Goal: Task Accomplishment & Management: Use online tool/utility

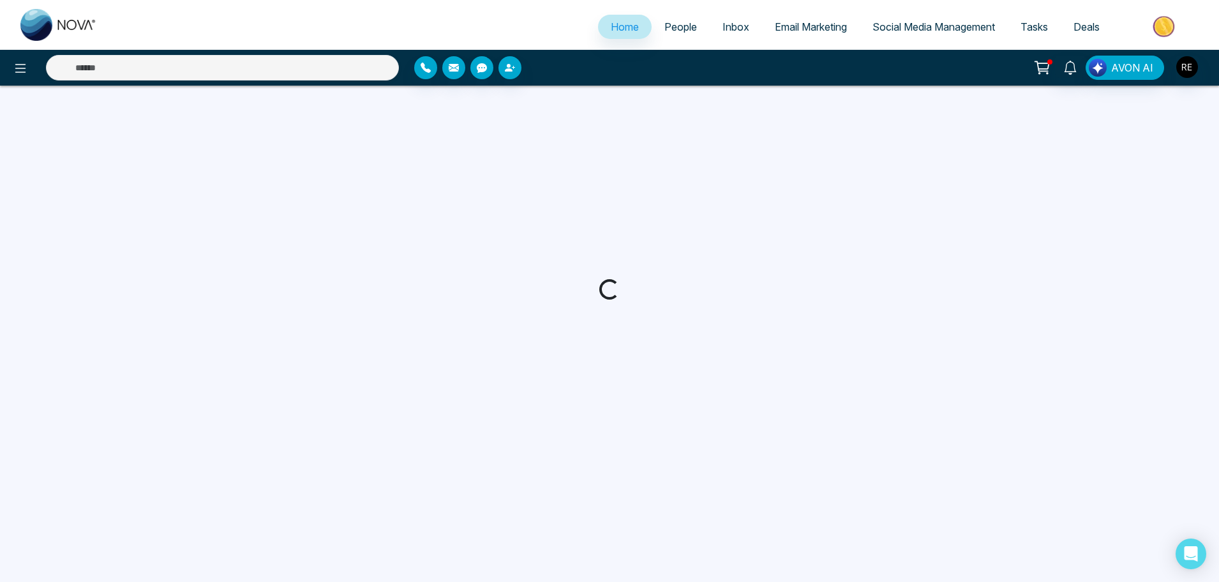
select select "*"
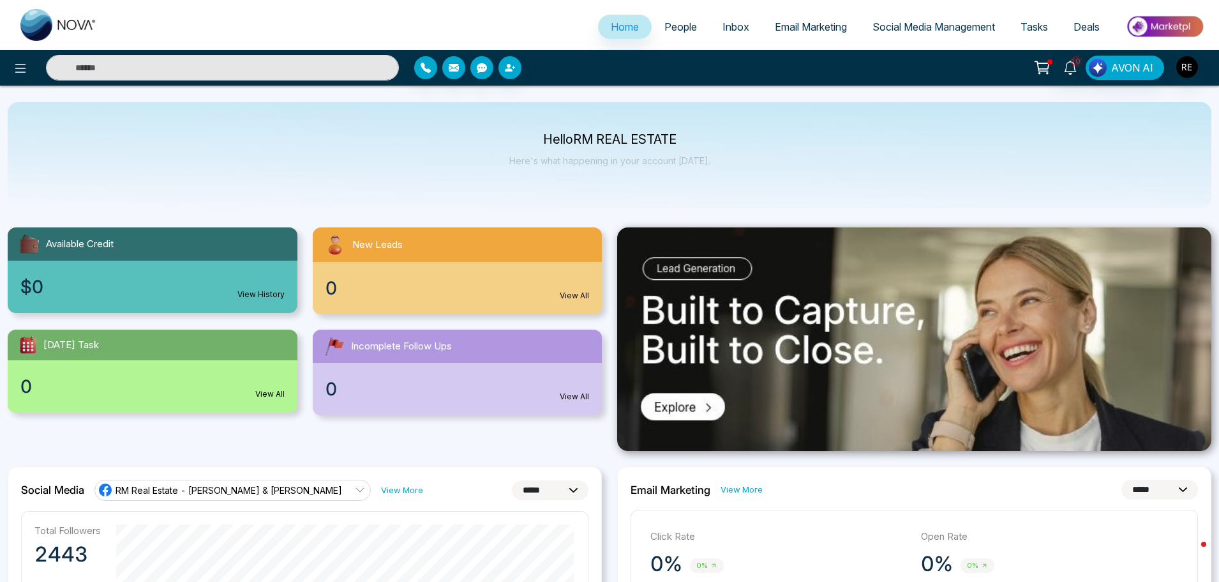
drag, startPoint x: 938, startPoint y: 28, endPoint x: 937, endPoint y: 35, distance: 7.1
click at [938, 29] on span "Social Media Management" at bounding box center [934, 26] width 123 height 13
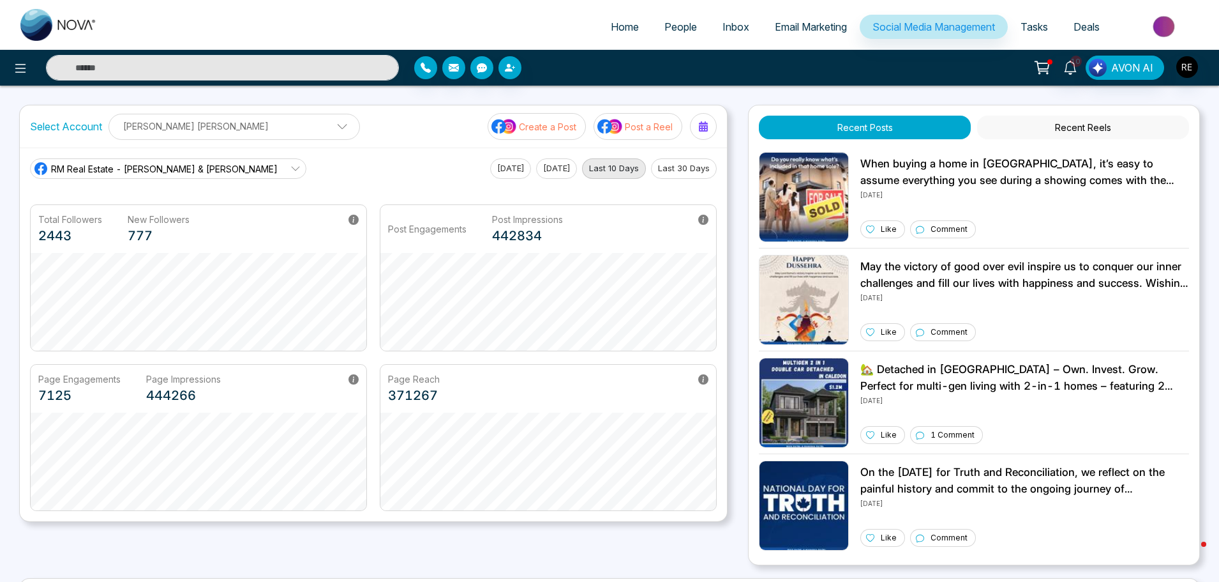
scroll to position [243, 0]
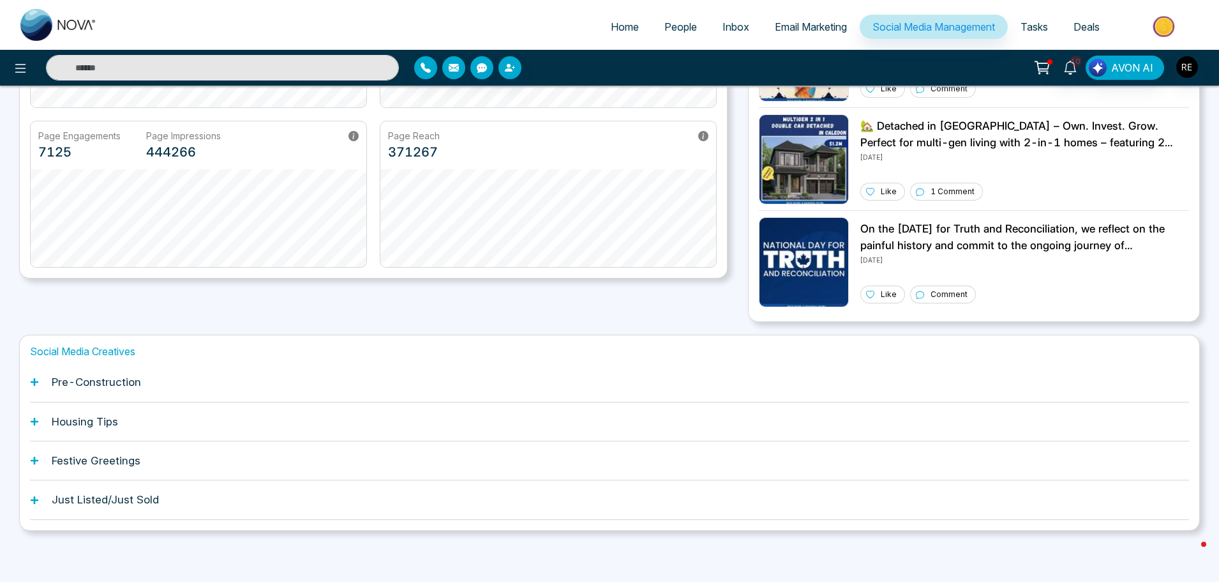
click at [34, 423] on icon at bounding box center [35, 421] width 8 height 8
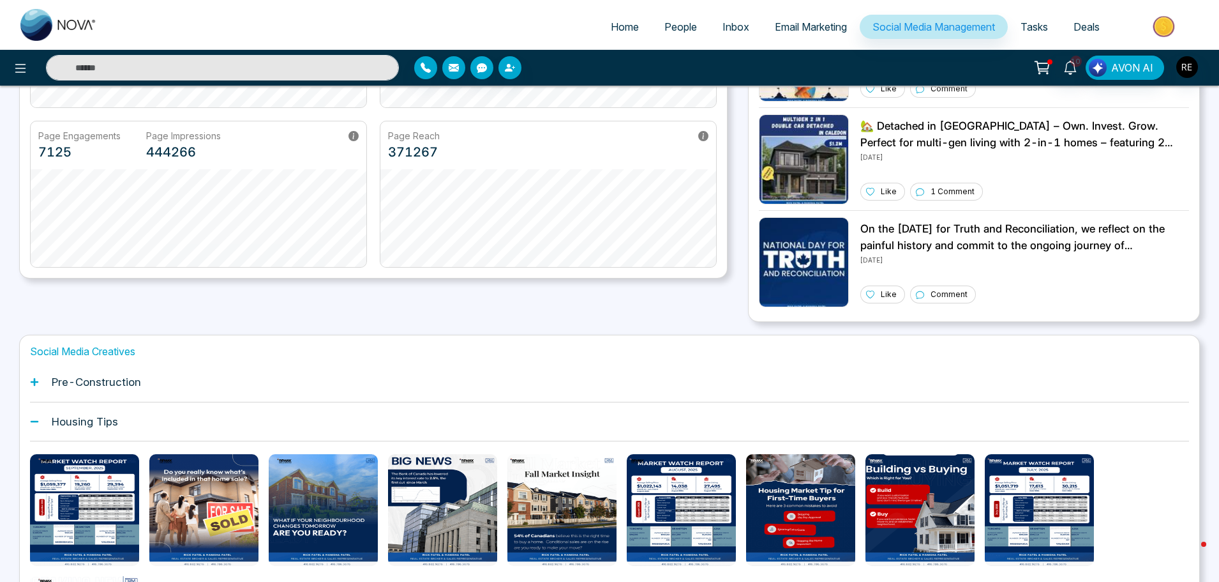
click at [105, 386] on h1 "Pre-Construction" at bounding box center [96, 381] width 89 height 13
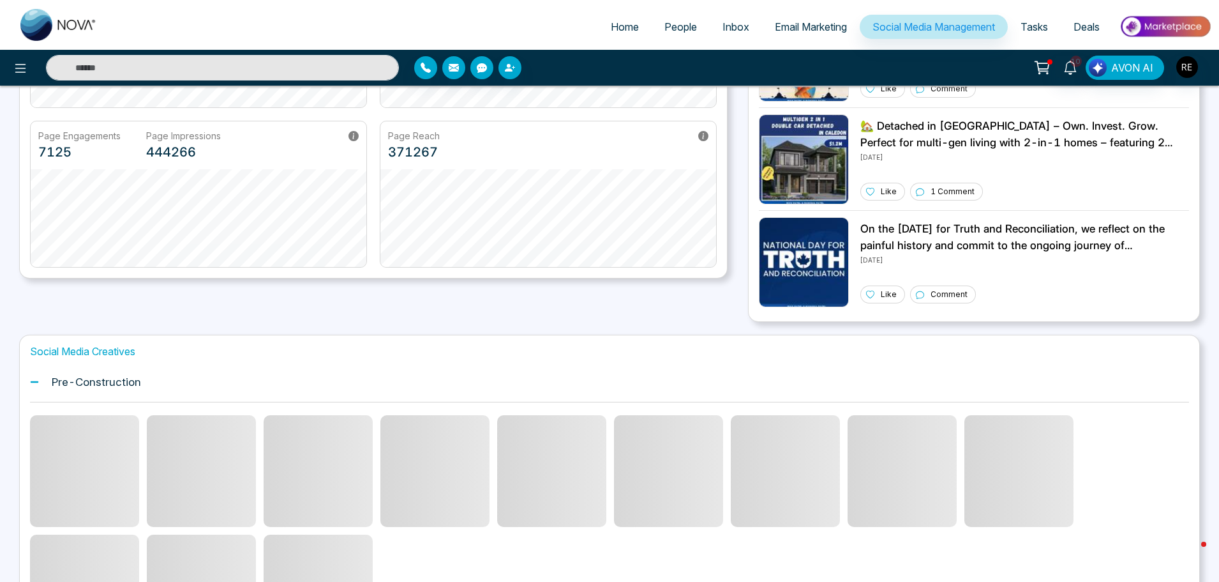
scroll to position [371, 0]
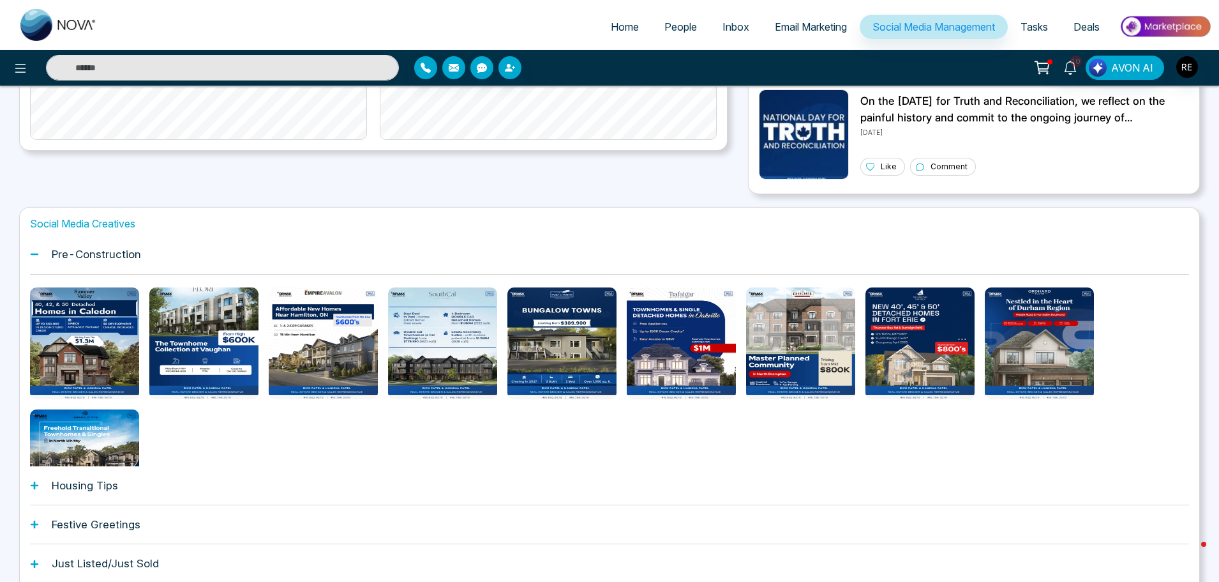
click at [33, 485] on icon at bounding box center [35, 485] width 8 height 8
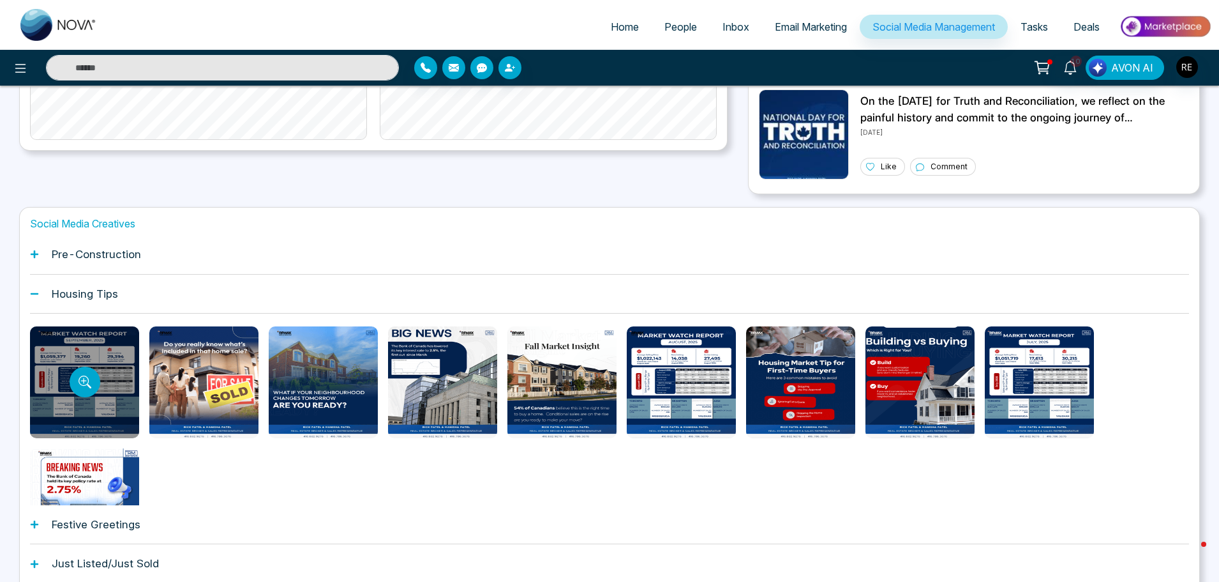
click at [105, 373] on div at bounding box center [84, 382] width 109 height 112
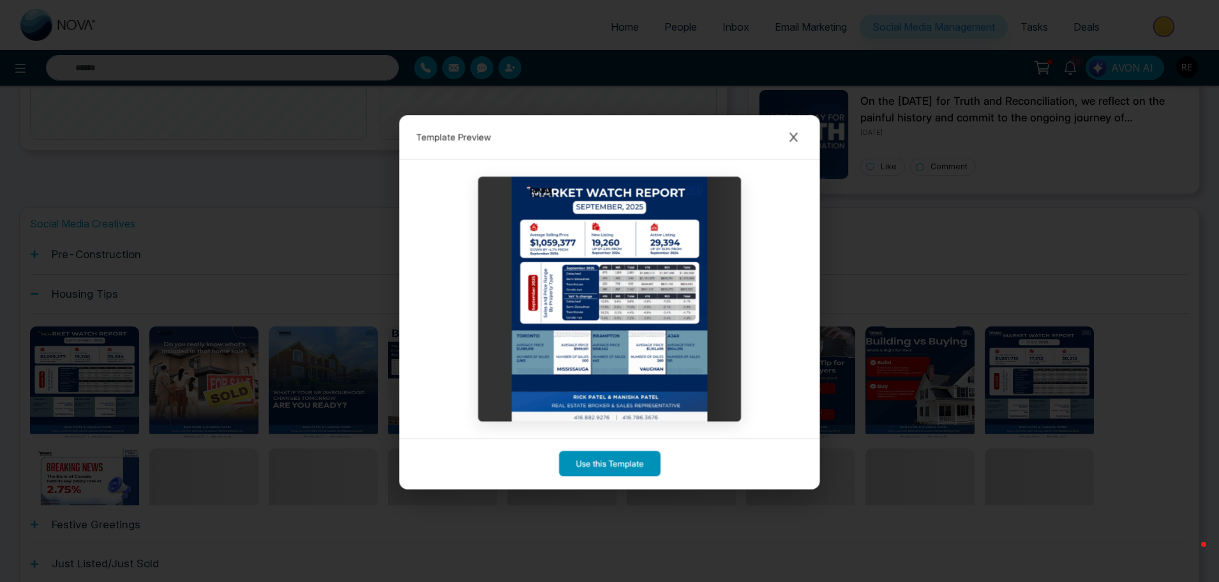
click at [620, 466] on button "Use this Template" at bounding box center [610, 464] width 102 height 26
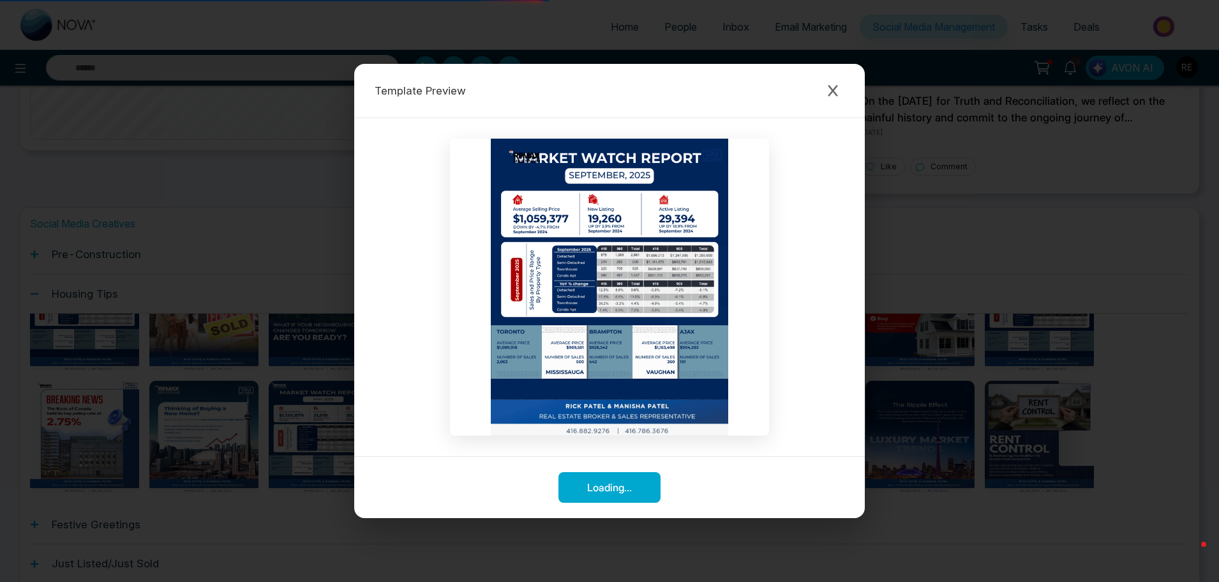
scroll to position [435, 0]
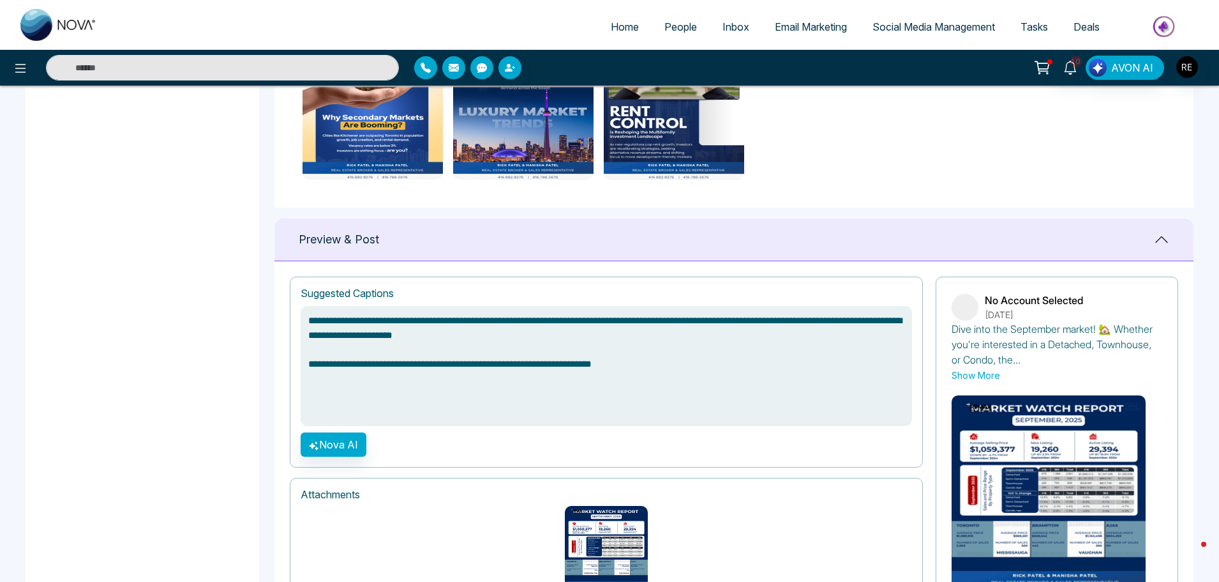
scroll to position [702, 0]
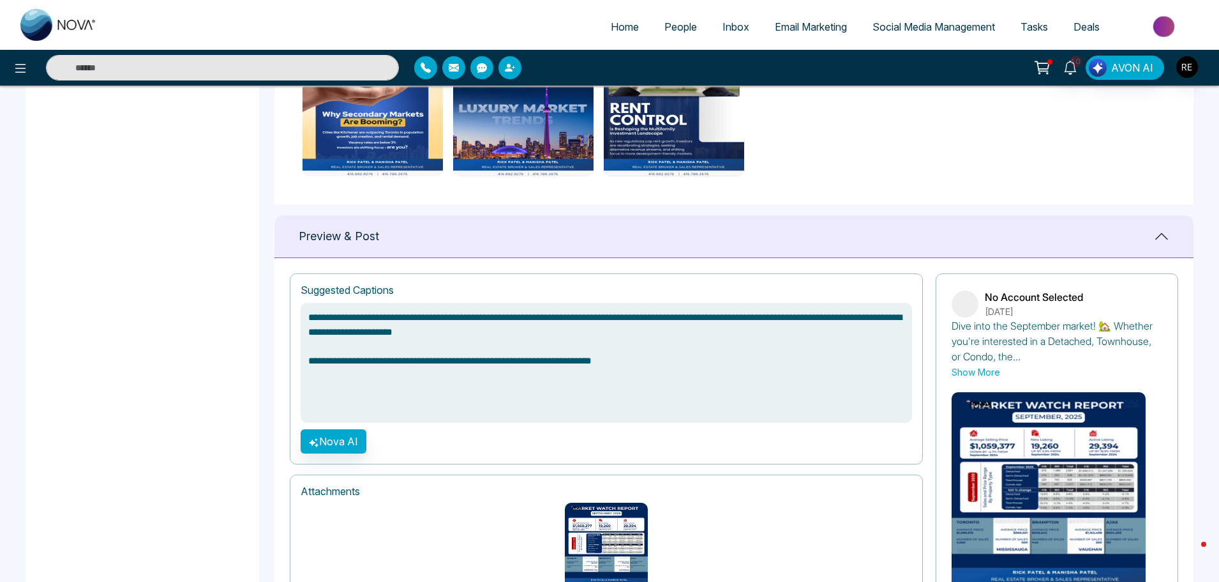
drag, startPoint x: 624, startPoint y: 354, endPoint x: 298, endPoint y: 347, distance: 326.3
click at [298, 347] on div "**********" at bounding box center [606, 368] width 633 height 191
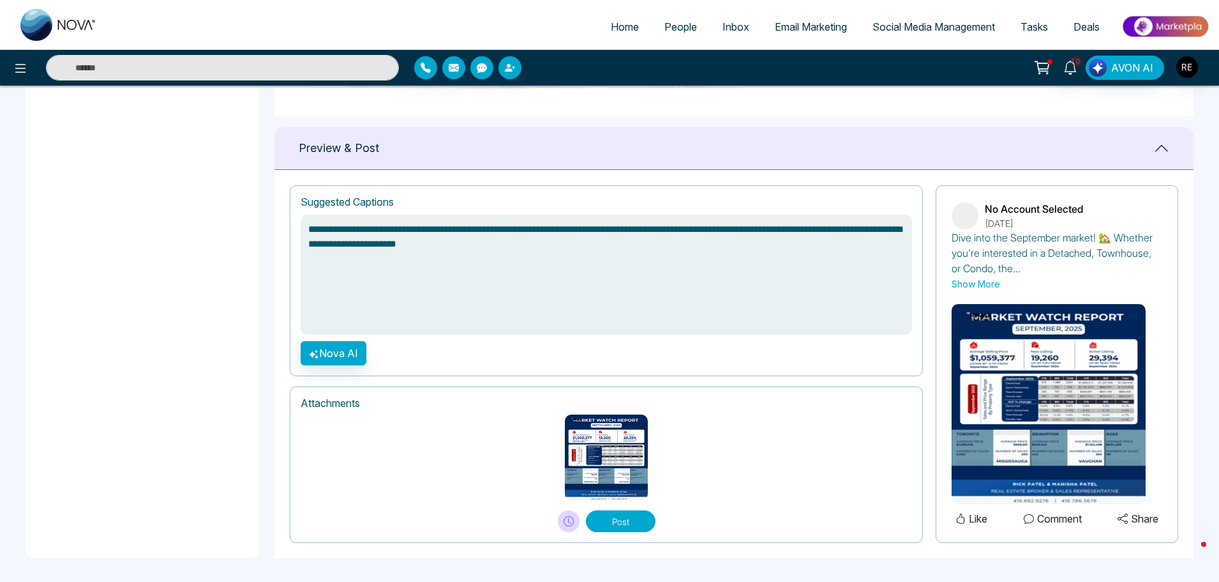
scroll to position [792, 0]
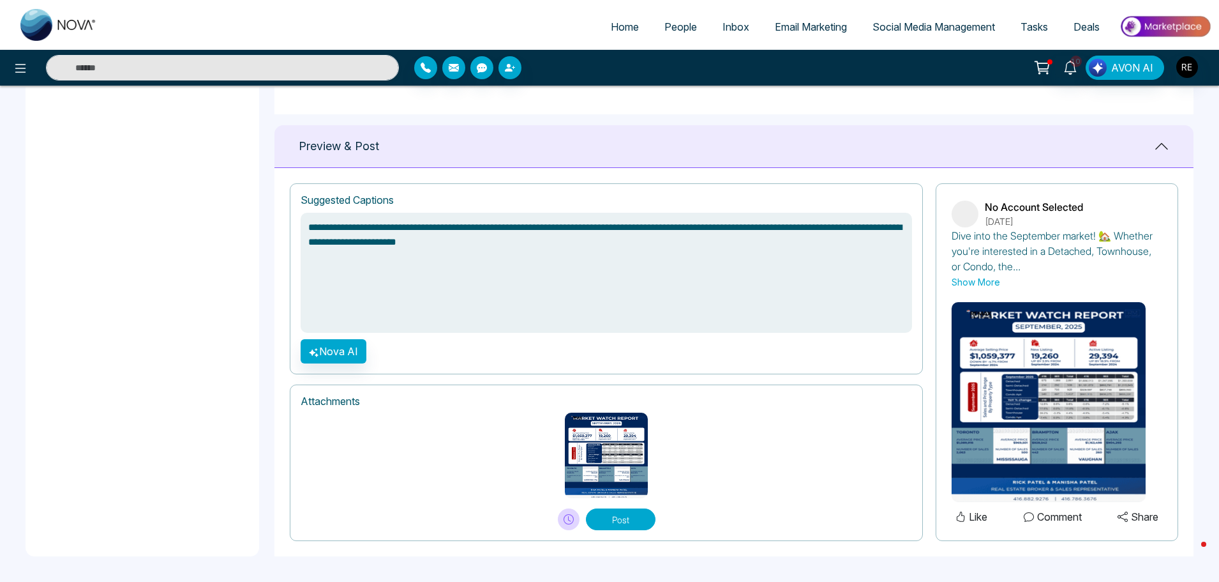
click at [624, 518] on button "Post" at bounding box center [621, 519] width 70 height 22
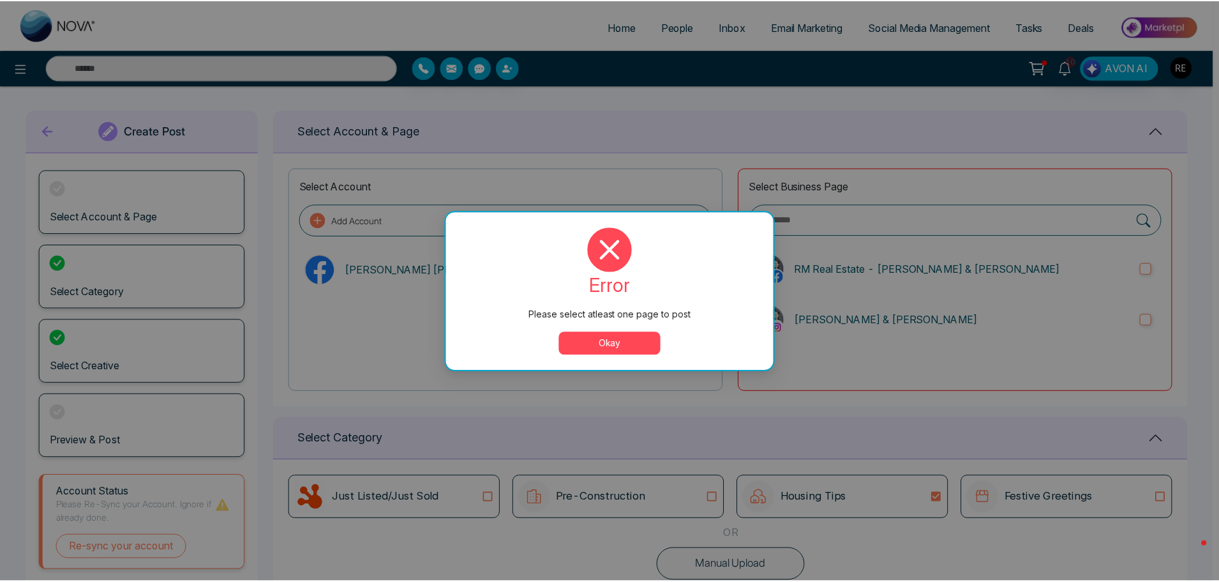
scroll to position [0, 0]
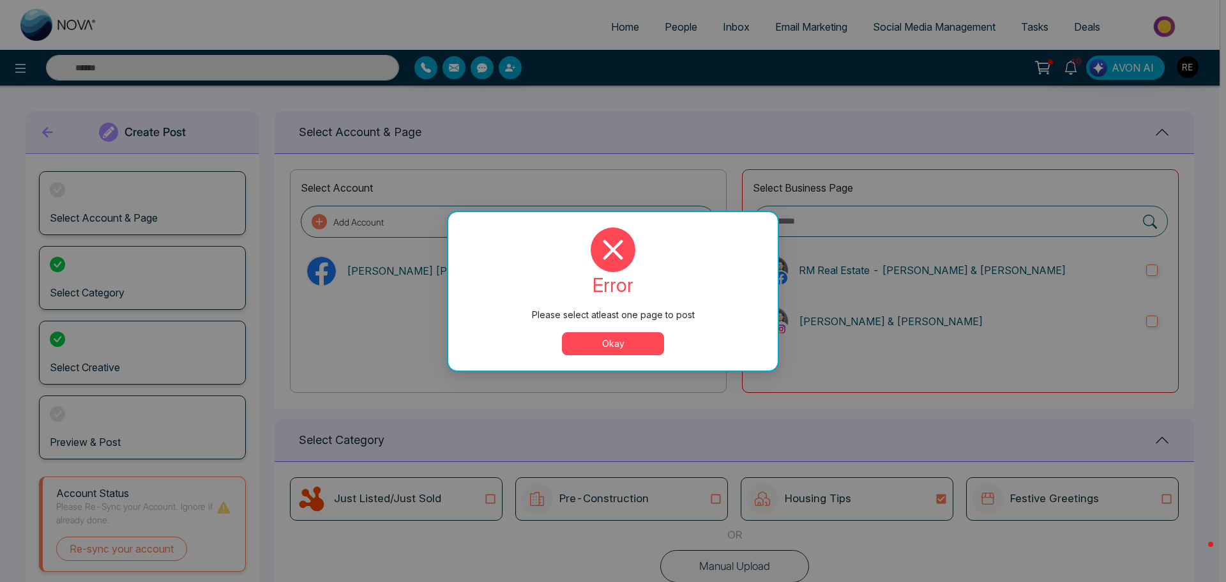
drag, startPoint x: 619, startPoint y: 331, endPoint x: 853, endPoint y: 336, distance: 233.7
click at [619, 330] on div "error Please select atleast one page to post Okay" at bounding box center [612, 291] width 299 height 128
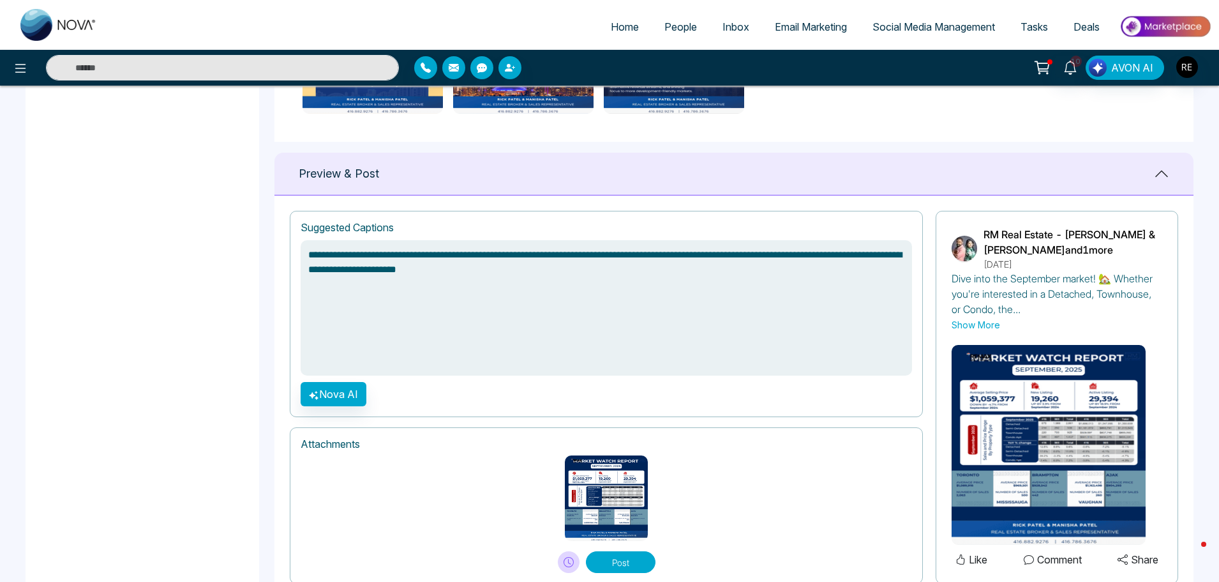
scroll to position [808, 0]
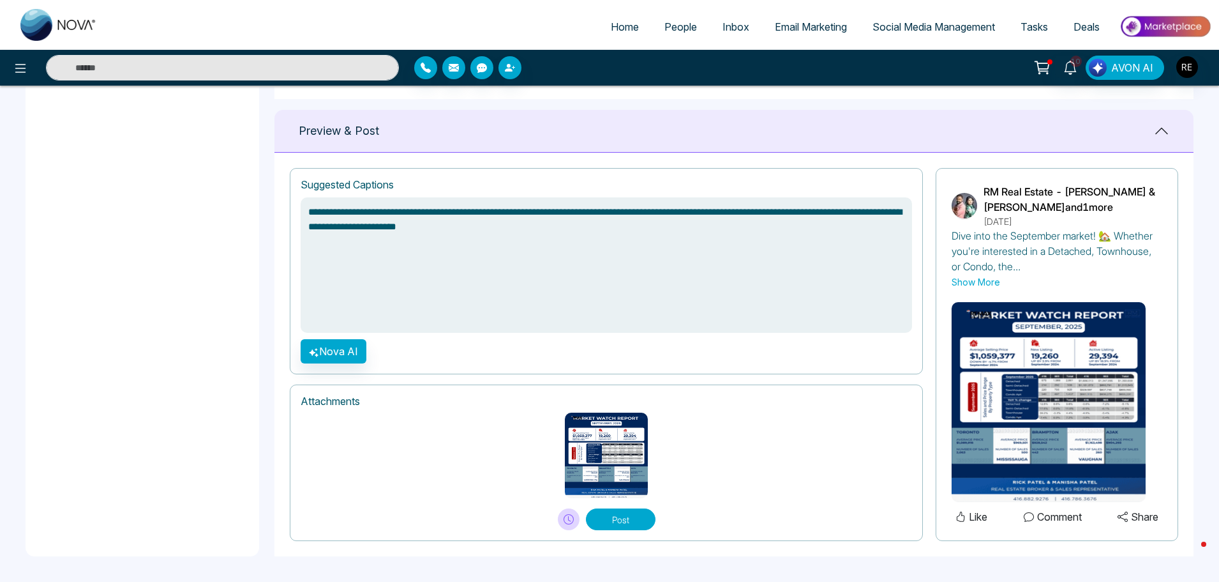
click at [640, 524] on button "Post" at bounding box center [621, 519] width 70 height 22
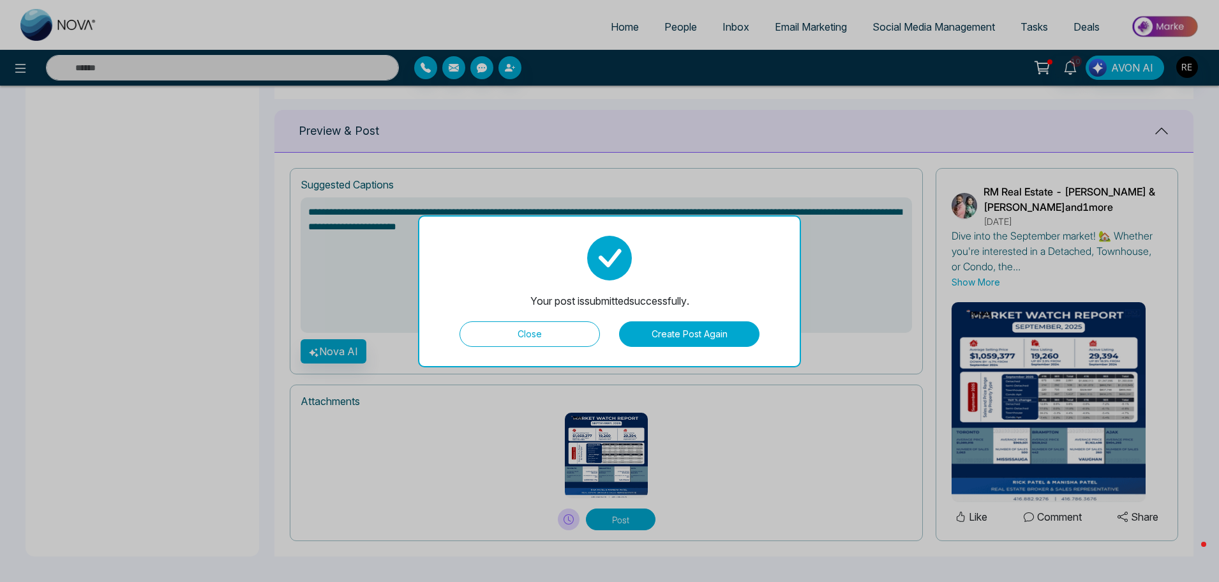
click at [686, 331] on button "Create Post Again" at bounding box center [689, 334] width 140 height 26
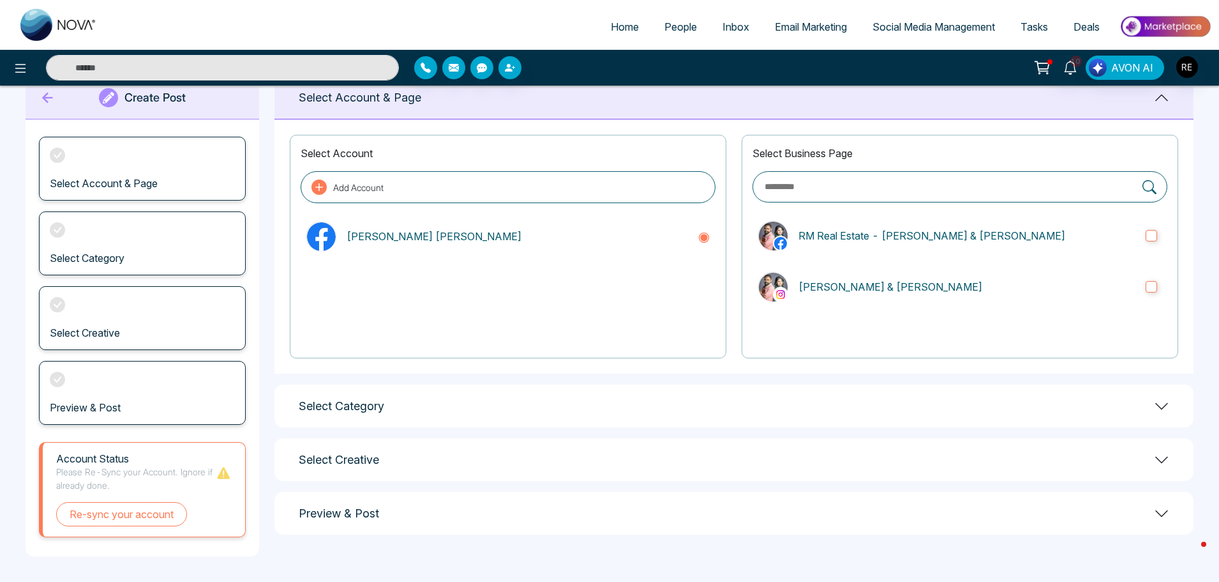
scroll to position [34, 0]
click at [1161, 402] on icon at bounding box center [1161, 405] width 15 height 15
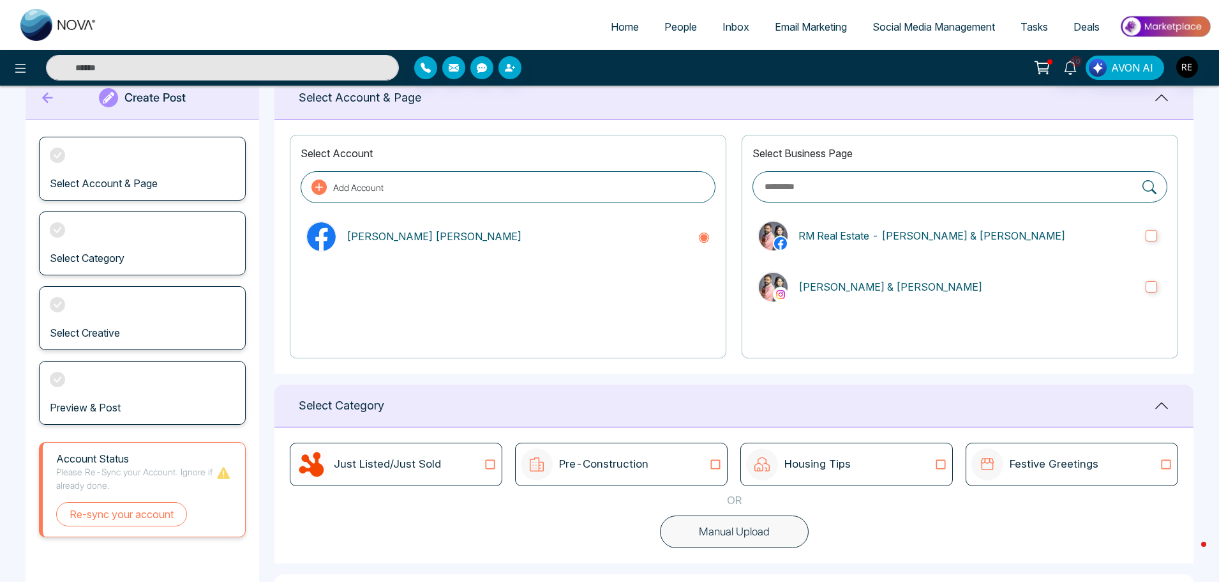
click at [1029, 468] on p "Festive Greetings" at bounding box center [1054, 464] width 89 height 17
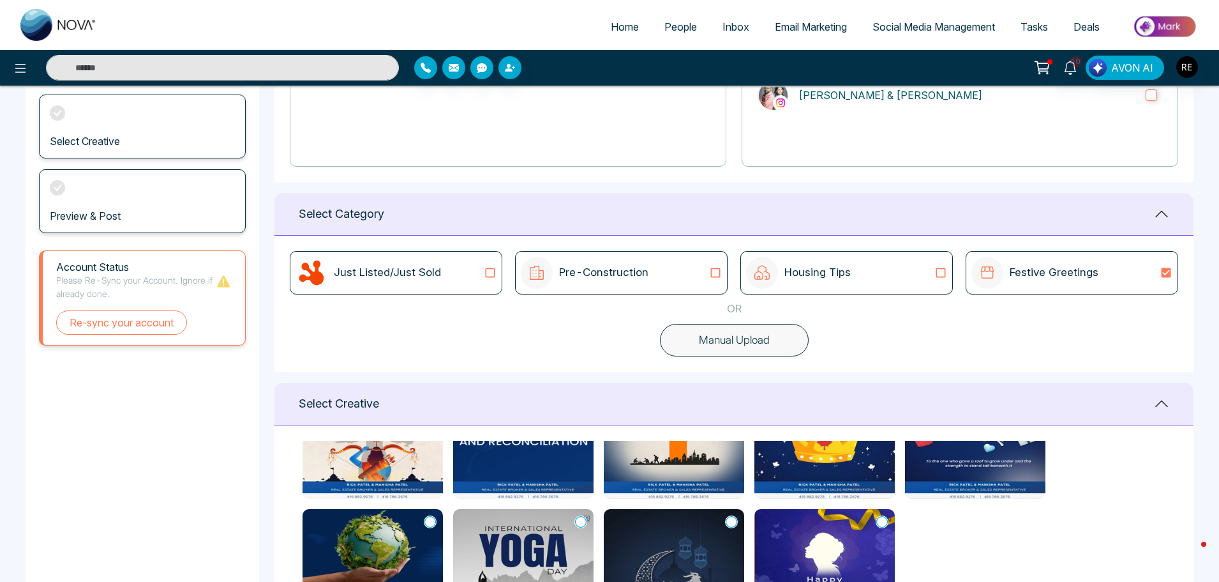
scroll to position [0, 0]
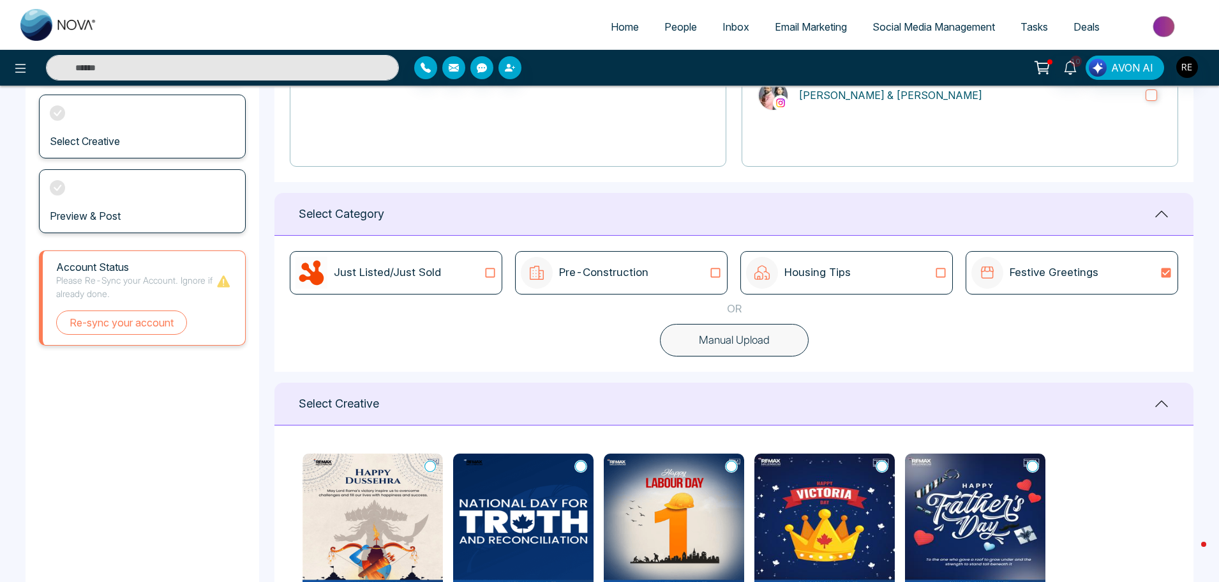
click at [821, 275] on p "Housing Tips" at bounding box center [818, 272] width 66 height 17
type textarea "**********"
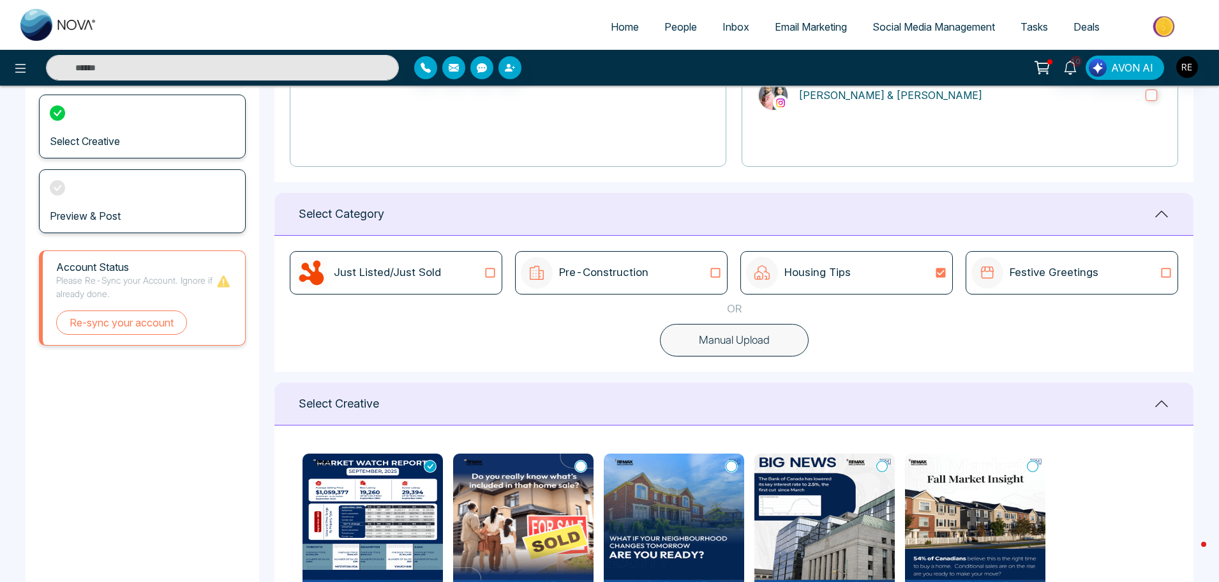
click at [604, 275] on p "Pre-Construction" at bounding box center [603, 272] width 89 height 17
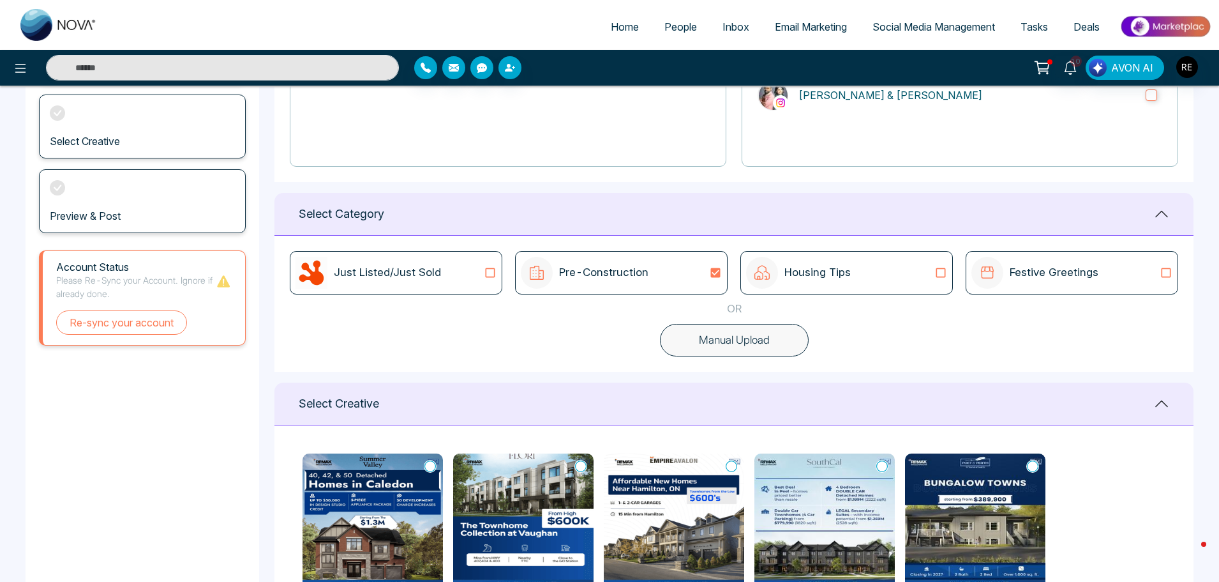
click at [354, 269] on p "Just Listed/Just Sold" at bounding box center [387, 272] width 107 height 17
